Goal: Navigation & Orientation: Find specific page/section

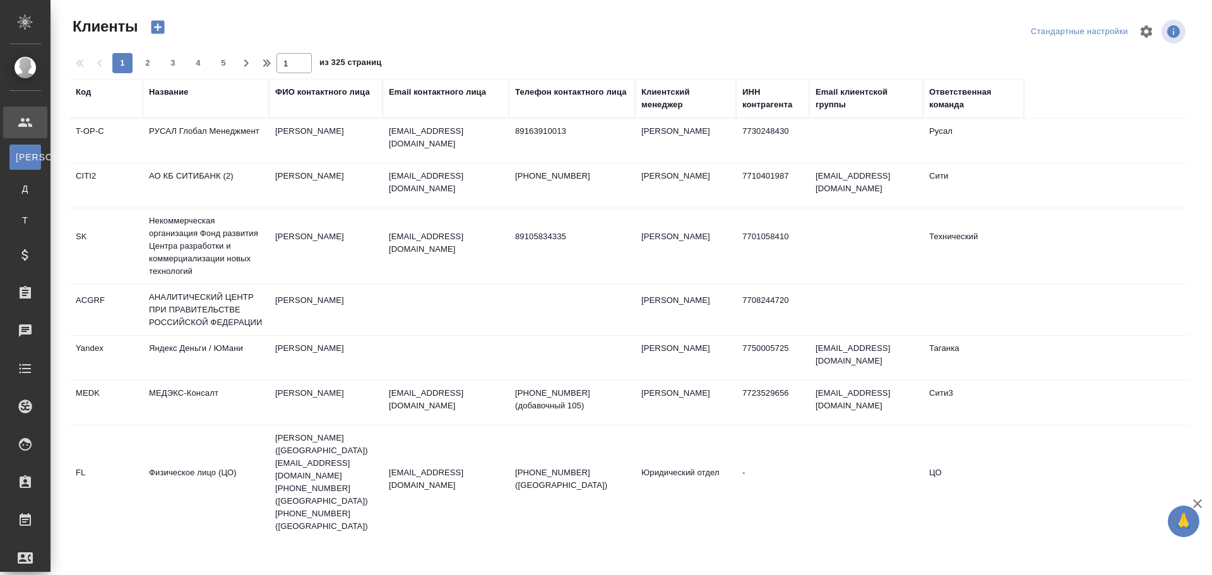
select select "RU"
click at [25, 529] on div "Работы" at bounding box center [10, 520] width 32 height 19
